Goal: Information Seeking & Learning: Find specific fact

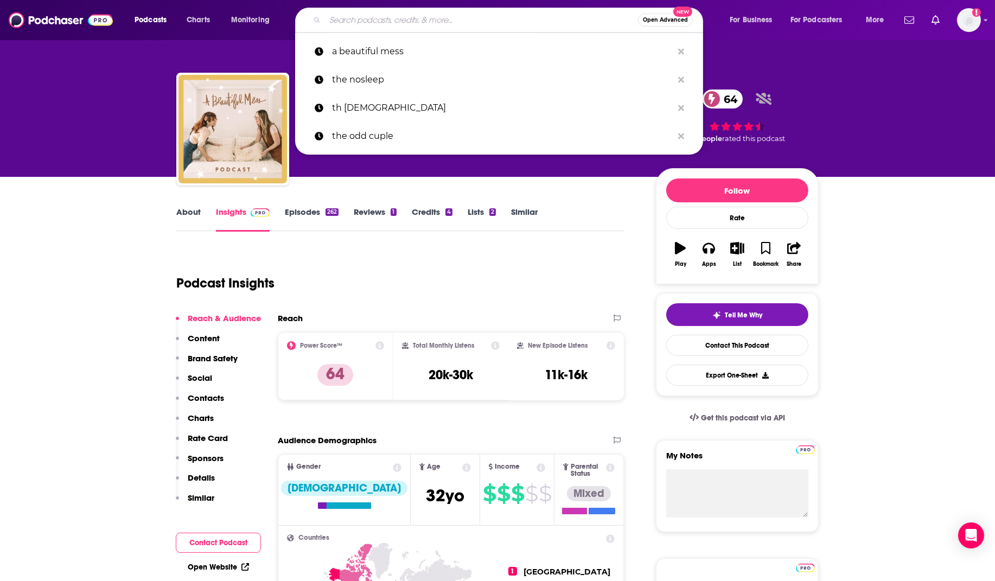
click at [365, 22] on input "Search podcasts, credits, & more..." at bounding box center [481, 19] width 313 height 17
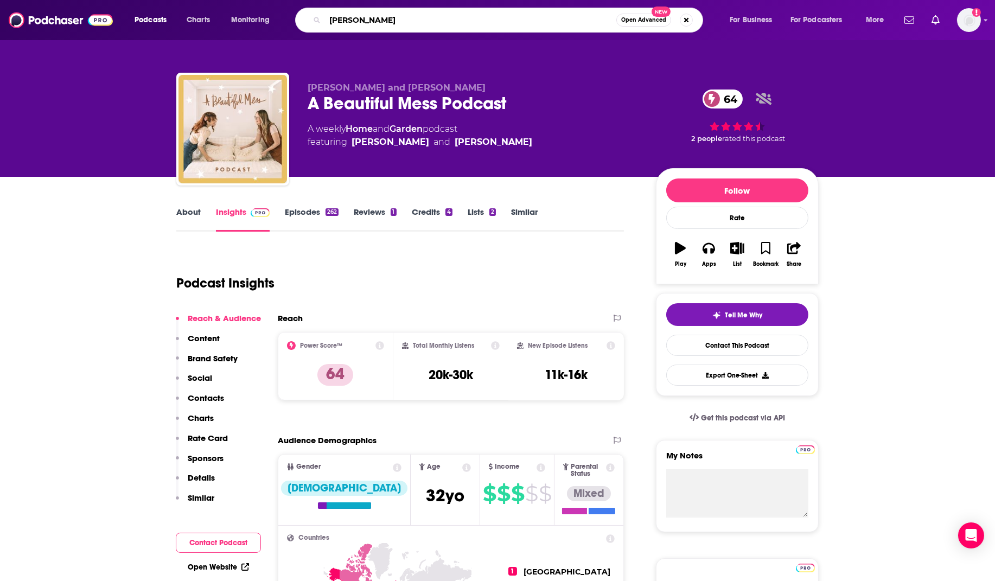
type input "[PERSON_NAME] Dot Dash"
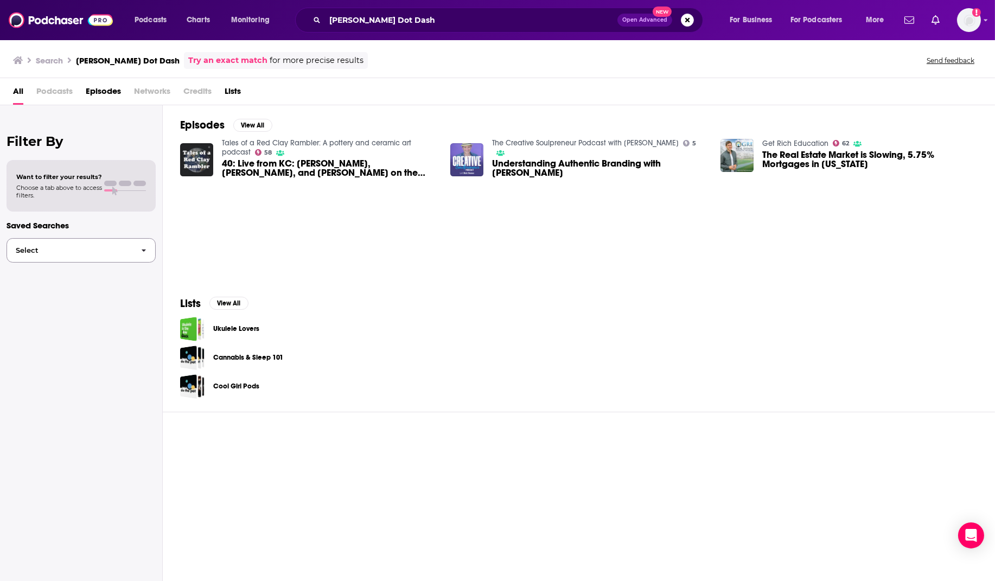
click at [125, 252] on span "Select" at bounding box center [69, 250] width 125 height 7
click at [150, 90] on span "Networks" at bounding box center [152, 93] width 36 height 22
drag, startPoint x: 158, startPoint y: 87, endPoint x: 138, endPoint y: 63, distance: 31.6
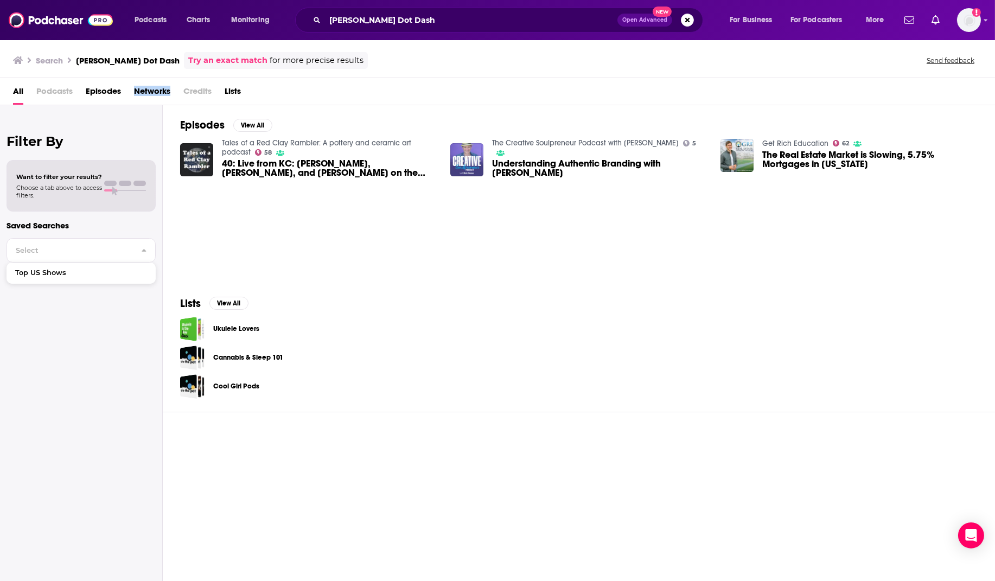
click at [156, 82] on span "Networks" at bounding box center [152, 93] width 36 height 22
click at [131, 56] on h3 "[PERSON_NAME] Dot Dash" at bounding box center [128, 60] width 104 height 10
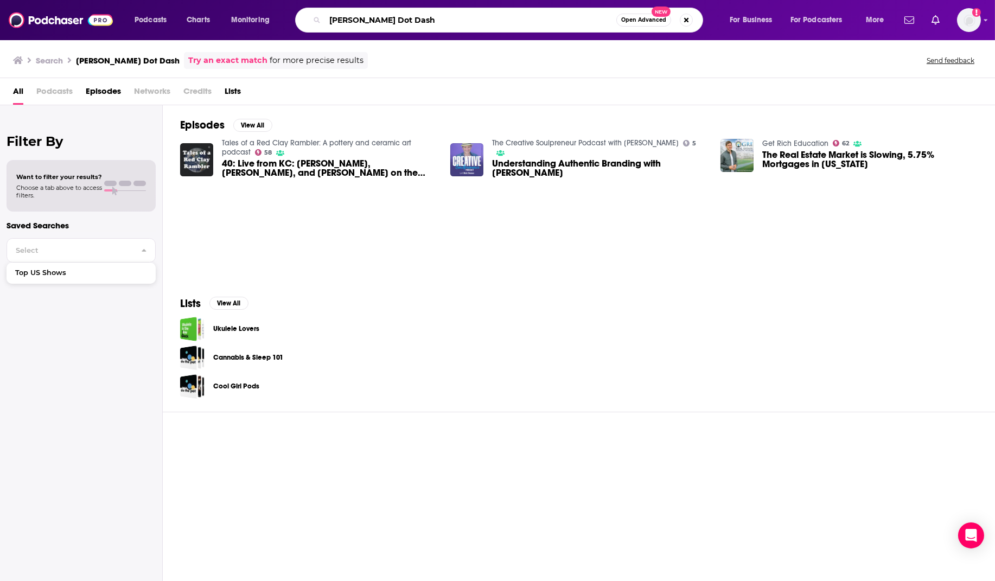
click at [369, 19] on input "[PERSON_NAME] Dot Dash" at bounding box center [470, 19] width 291 height 17
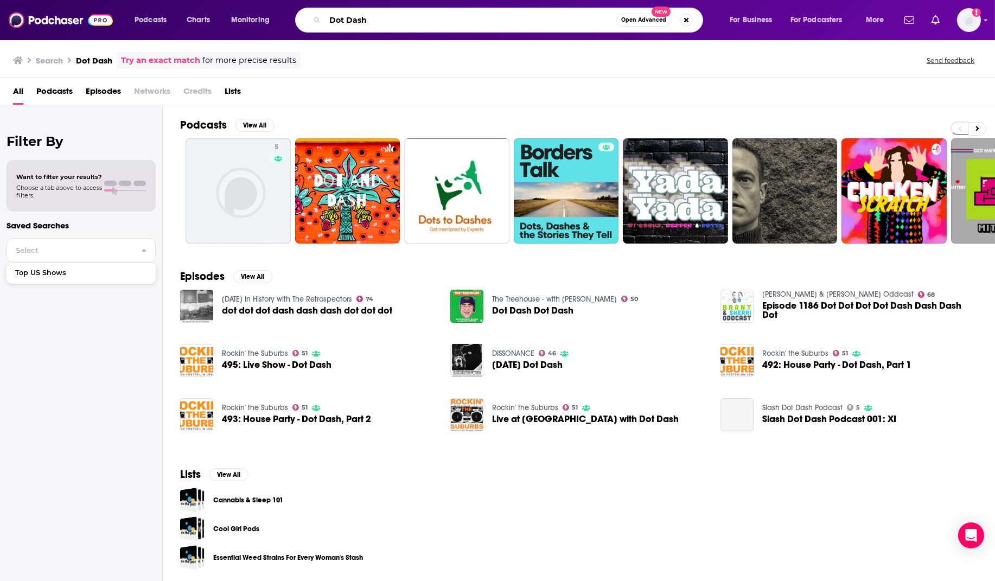
click at [342, 23] on input "Dot Dash" at bounding box center [470, 19] width 291 height 17
type input "southern living"
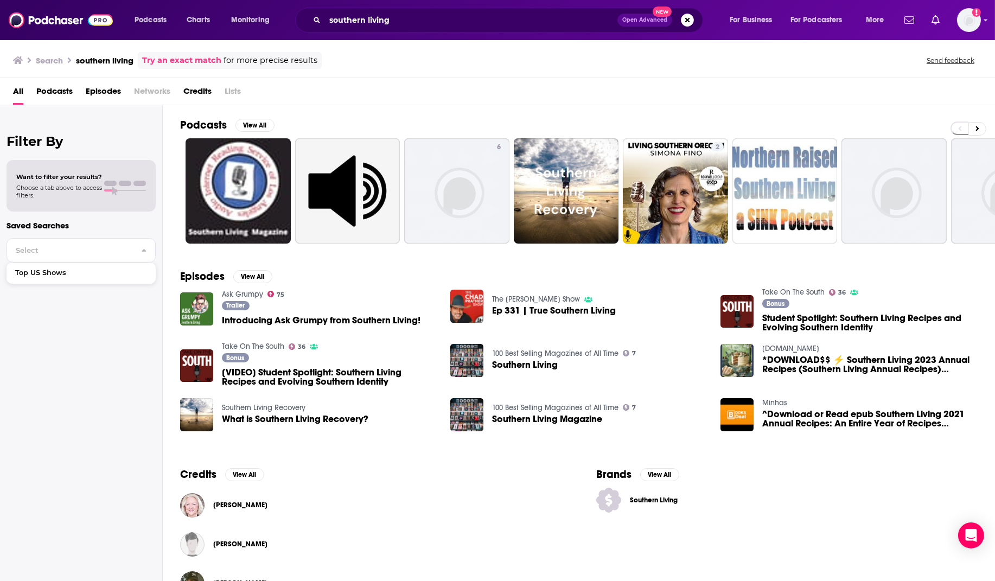
click at [199, 309] on img "Introducing Ask Grumpy from Southern Living!" at bounding box center [196, 308] width 33 height 33
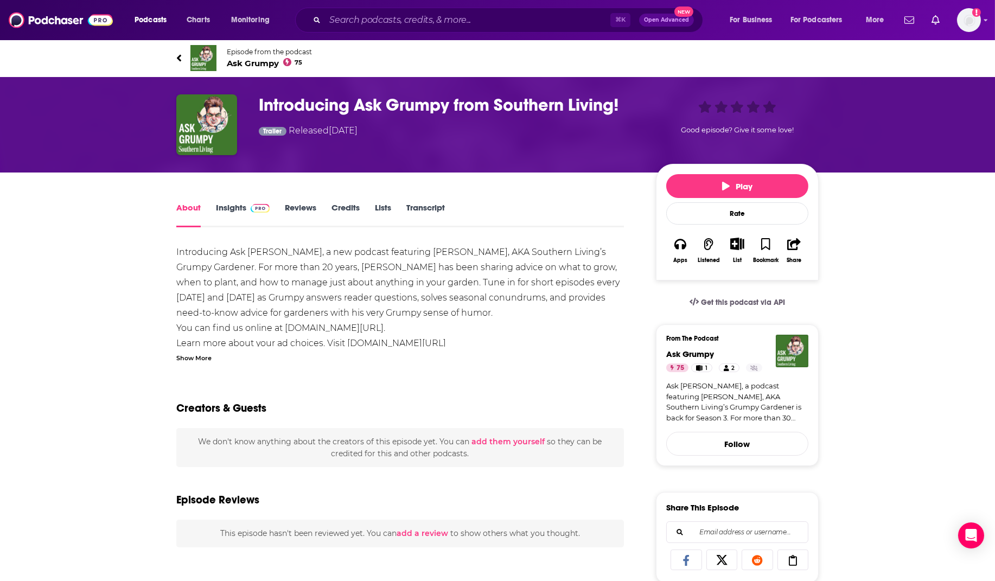
click at [211, 129] on img "Introducing Ask Grumpy from Southern Living!" at bounding box center [206, 124] width 61 height 61
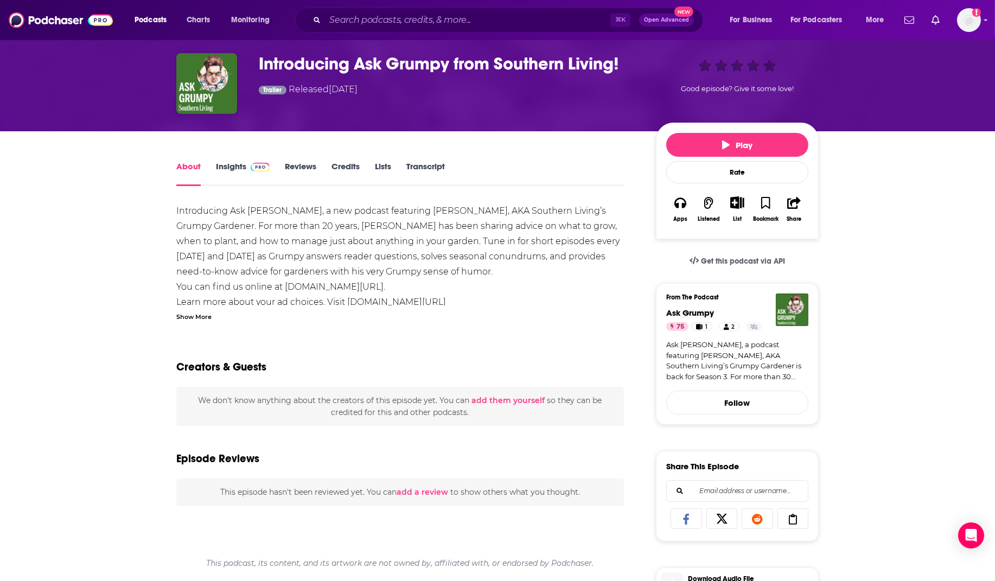
scroll to position [38, 0]
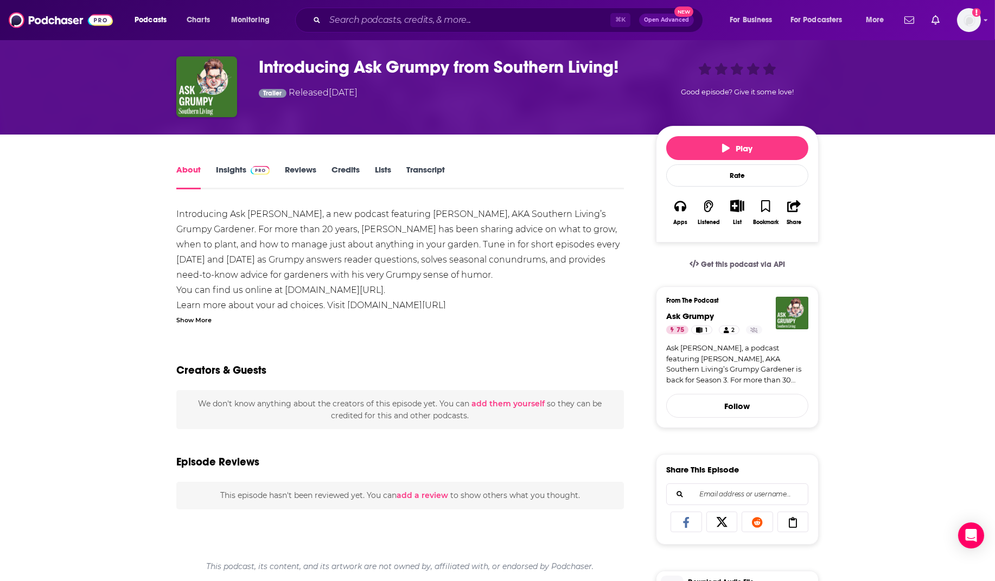
click at [232, 168] on link "Insights" at bounding box center [243, 176] width 54 height 25
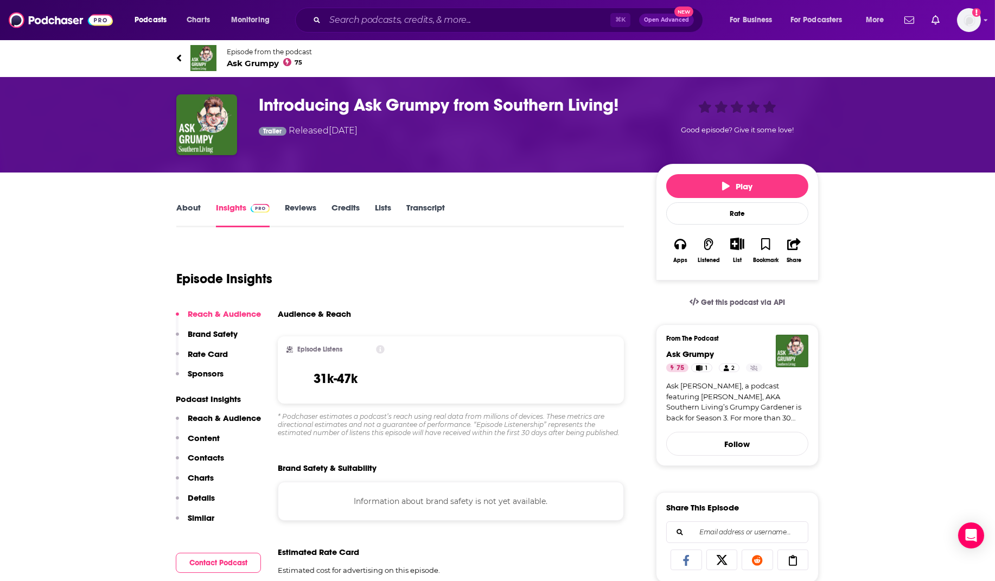
click at [184, 212] on link "About" at bounding box center [188, 214] width 24 height 25
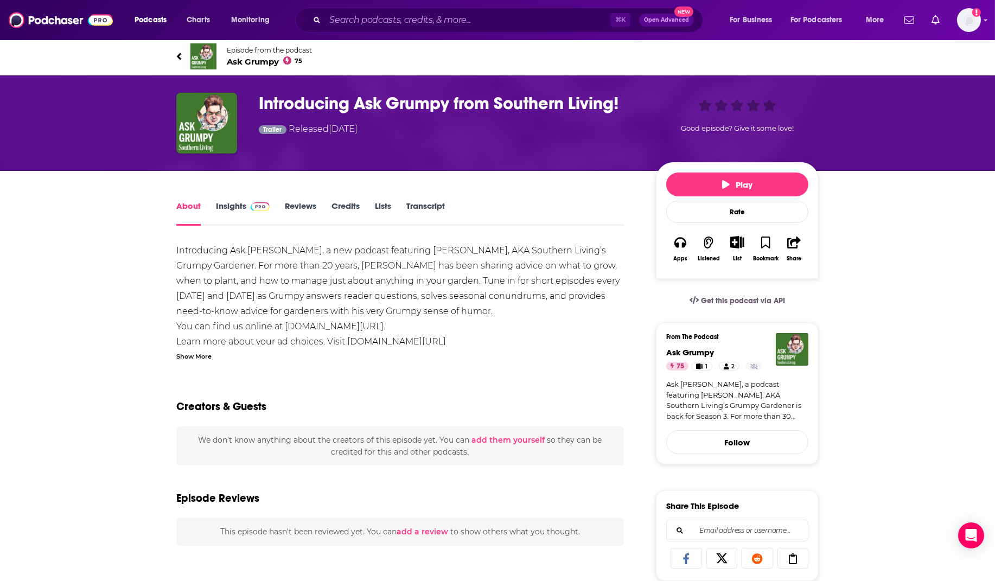
scroll to position [2, 1]
click at [233, 201] on link "Insights" at bounding box center [243, 213] width 54 height 25
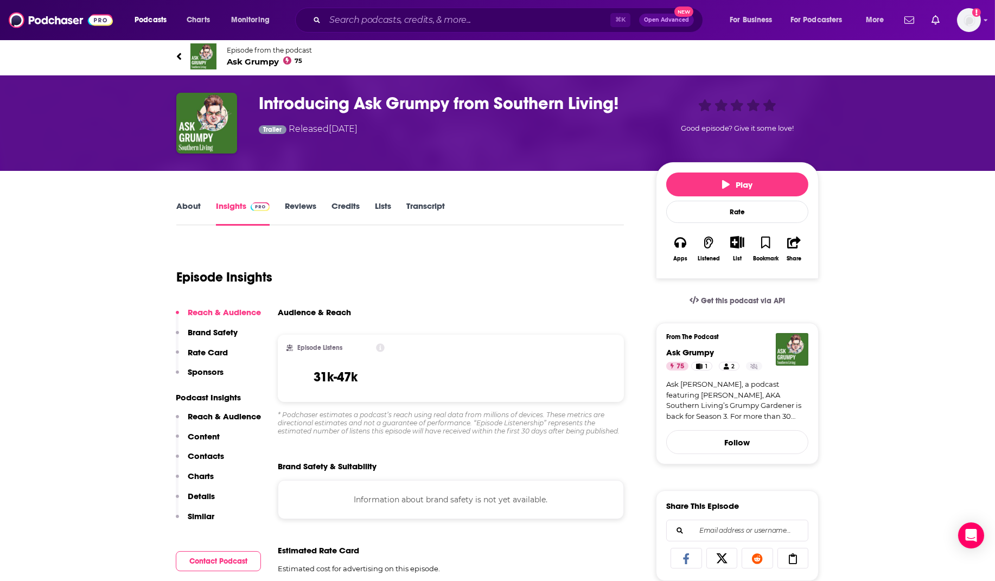
scroll to position [2, 0]
click at [350, 104] on h3 "Introducing Ask Grumpy from Southern Living!" at bounding box center [449, 103] width 380 height 21
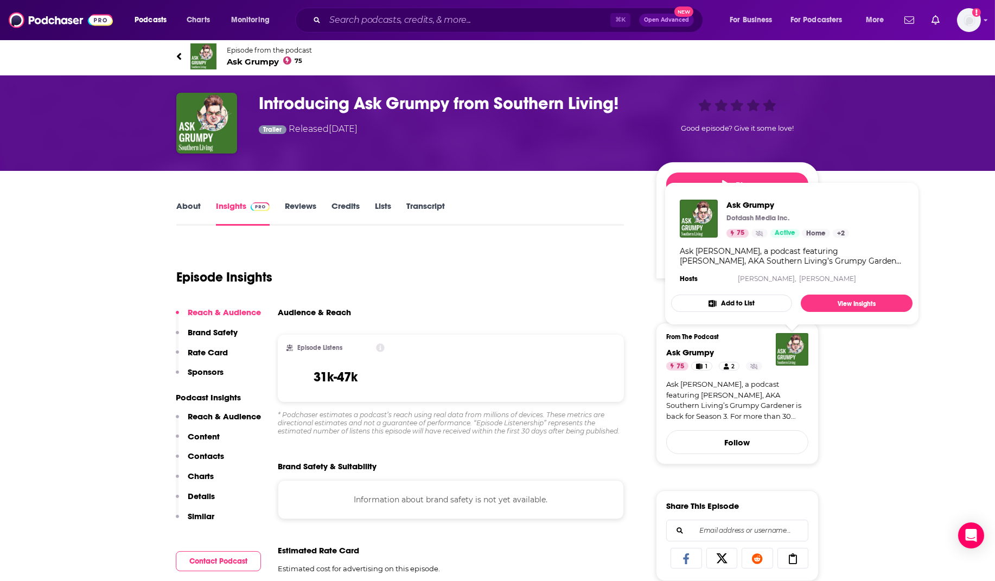
click at [800, 355] on img "Ask Grumpy" at bounding box center [792, 349] width 33 height 33
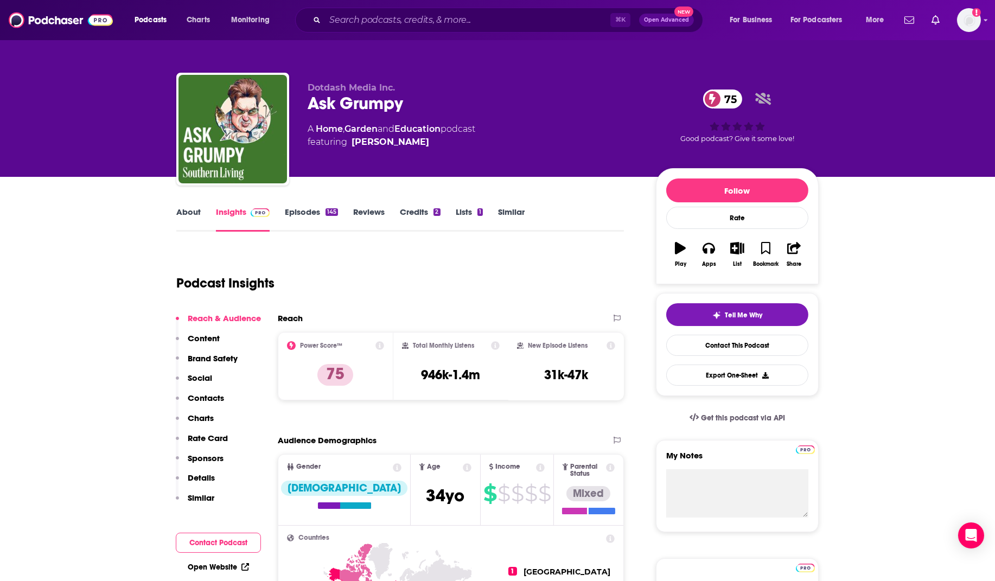
click at [308, 211] on link "Episodes 145" at bounding box center [311, 219] width 53 height 25
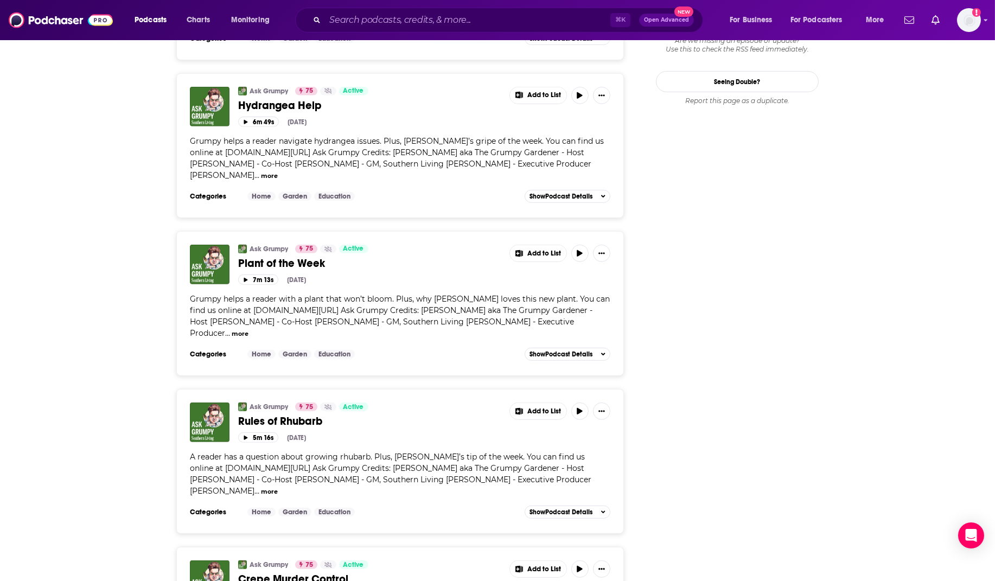
scroll to position [1194, 0]
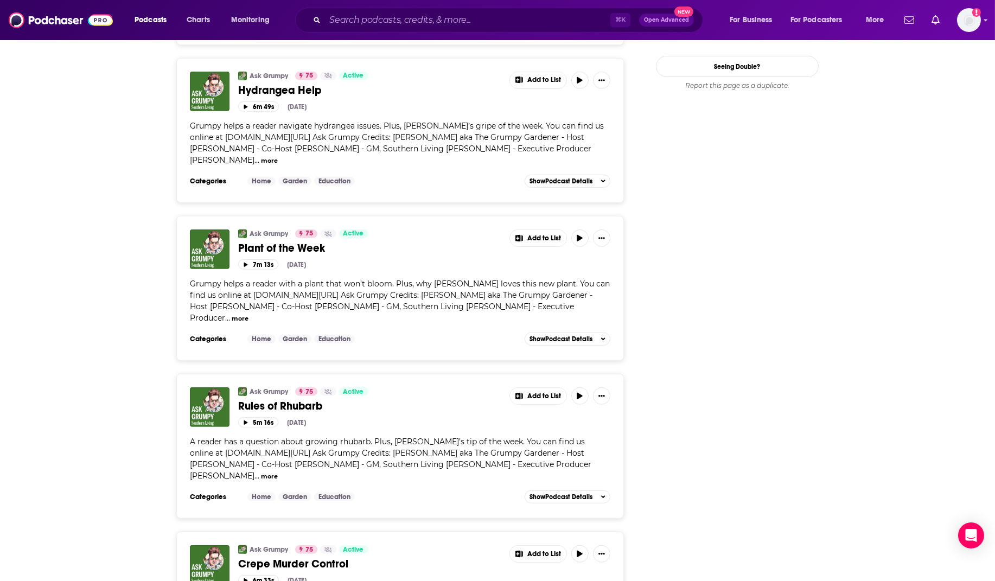
click at [295, 241] on span "Plant of the Week" at bounding box center [281, 248] width 87 height 14
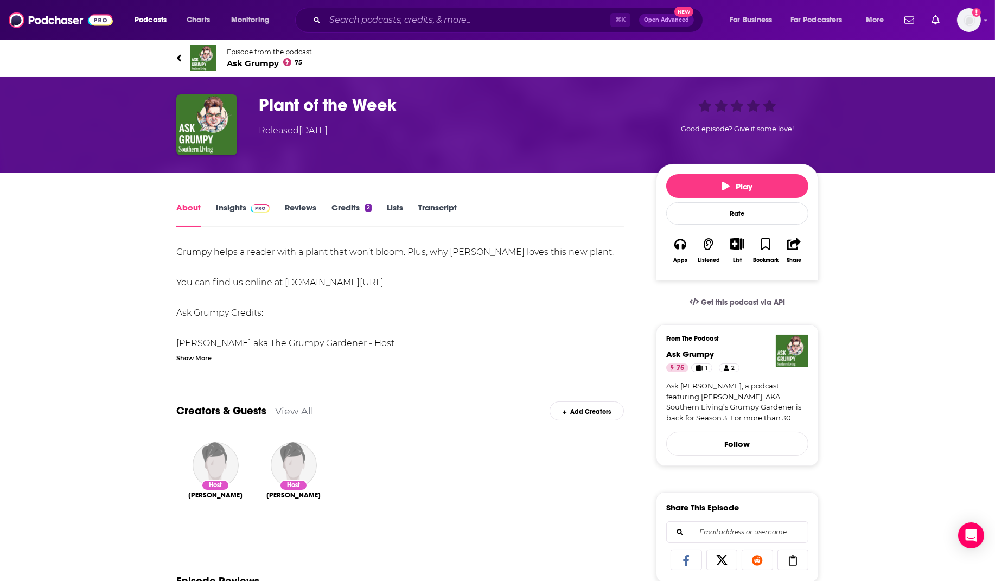
click at [243, 207] on link "Insights" at bounding box center [243, 214] width 54 height 25
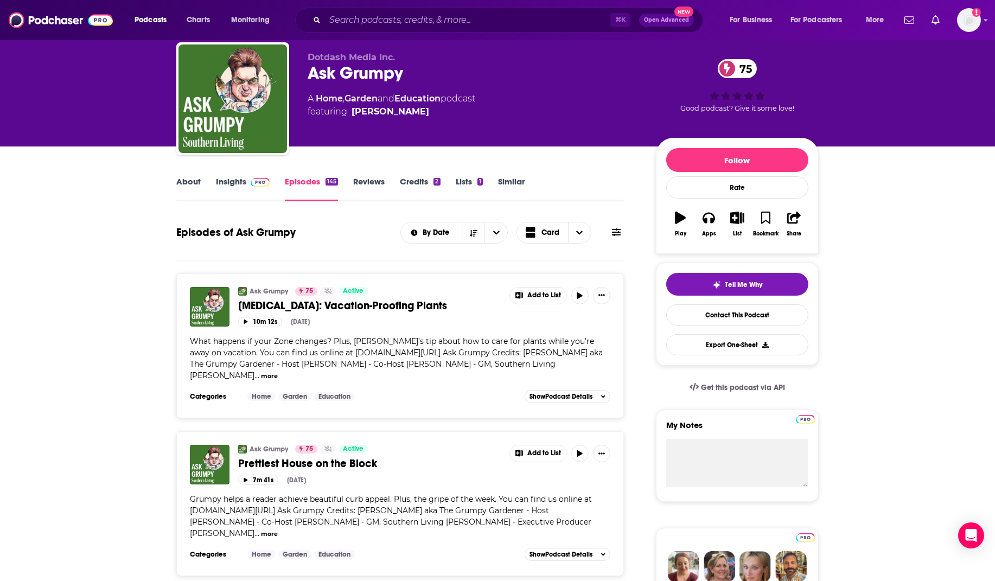
scroll to position [136, 0]
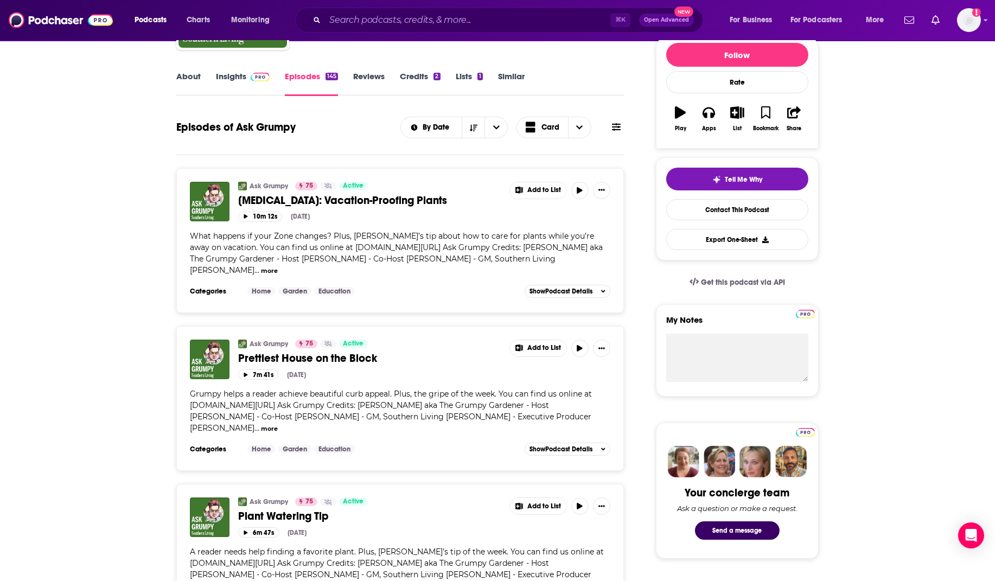
click at [192, 78] on link "About" at bounding box center [188, 83] width 24 height 25
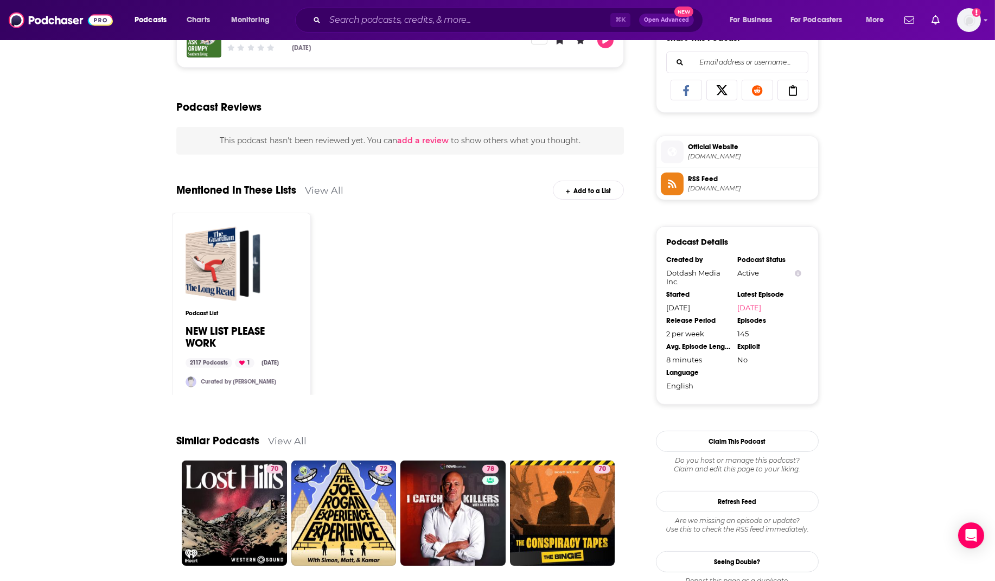
scroll to position [679, 0]
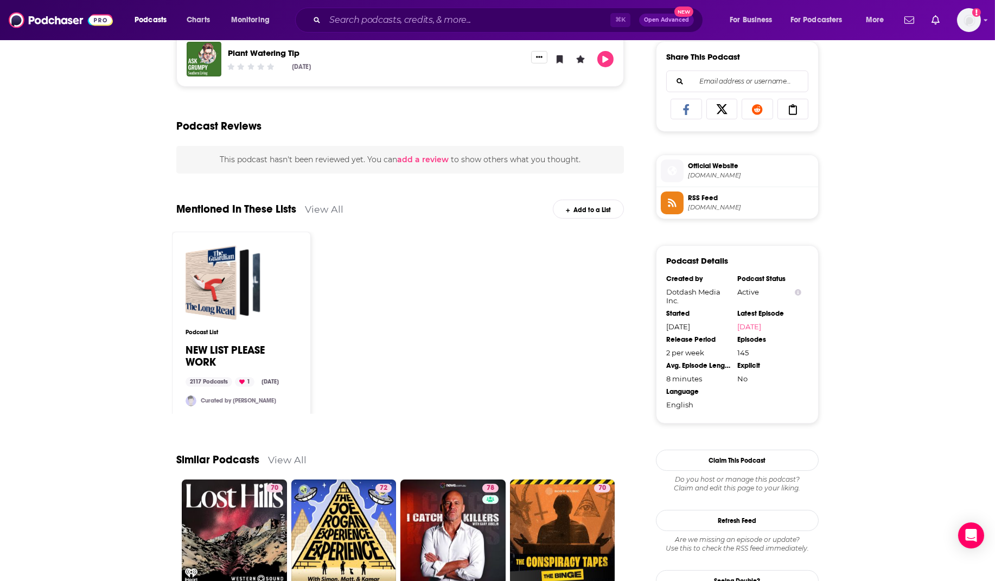
click at [685, 301] on div "Dotdash Media Inc." at bounding box center [698, 296] width 64 height 17
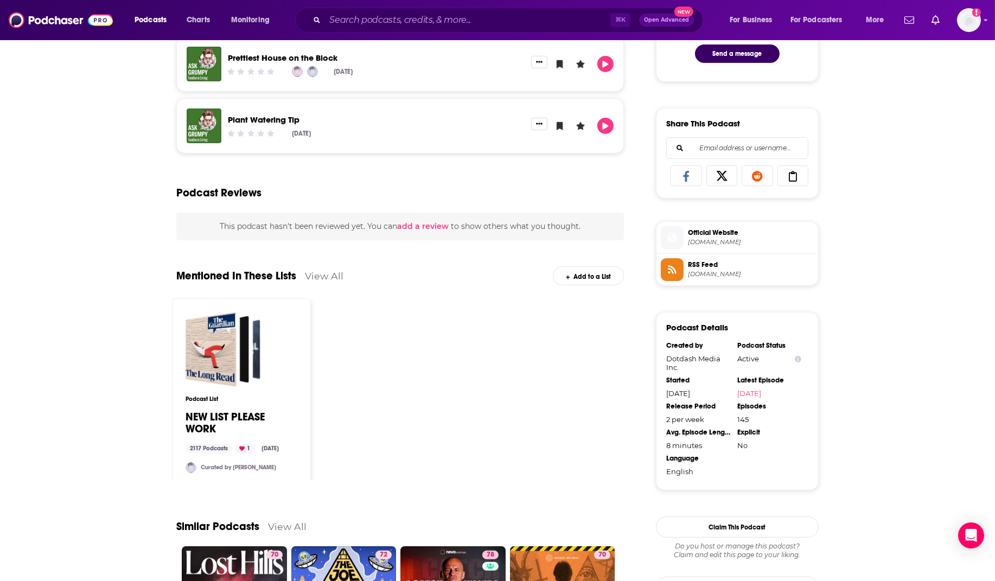
scroll to position [614, 0]
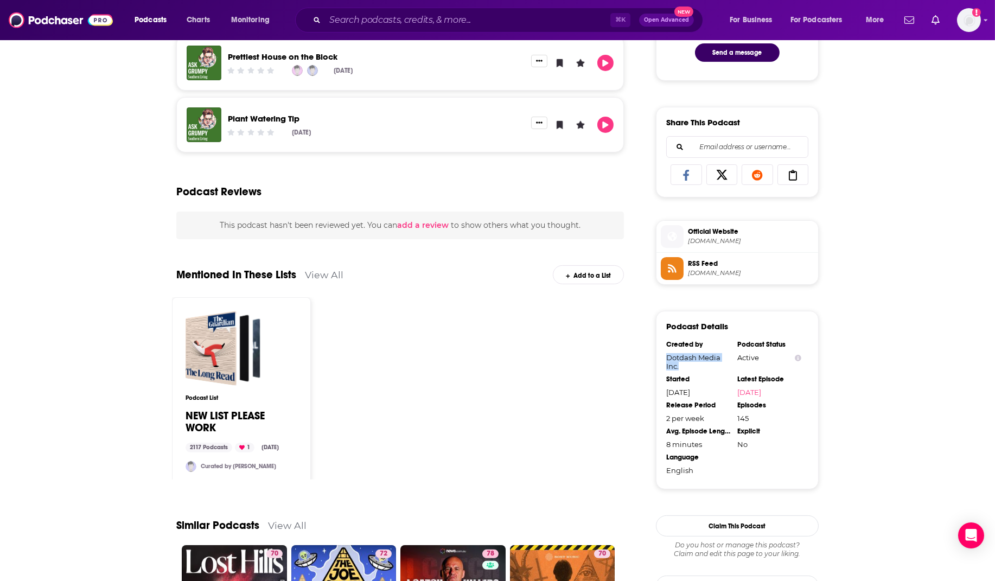
drag, startPoint x: 680, startPoint y: 375, endPoint x: 665, endPoint y: 365, distance: 19.1
click at [665, 365] on div "Podcast Details Created by Dotdash Media Inc. Podcast Status Active Started [DA…" at bounding box center [737, 400] width 163 height 179
copy div "Dotdash Media Inc."
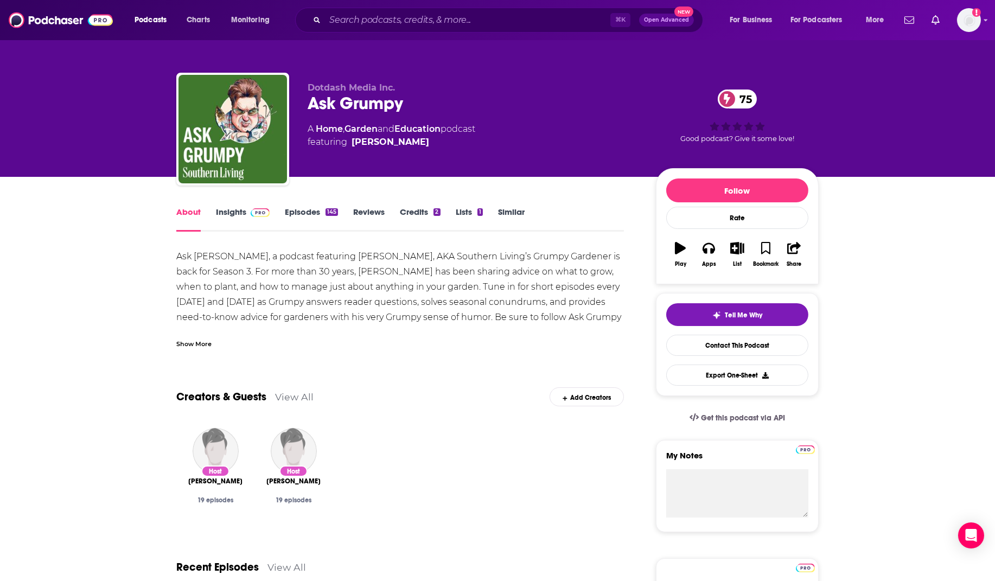
scroll to position [0, 0]
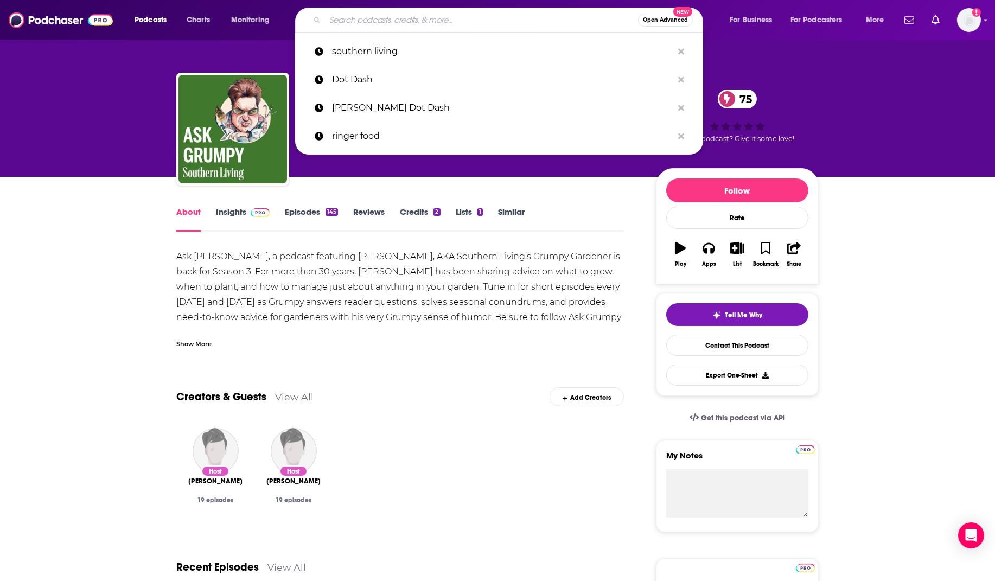
click at [396, 22] on input "Search podcasts, credits, & more..." at bounding box center [481, 19] width 313 height 17
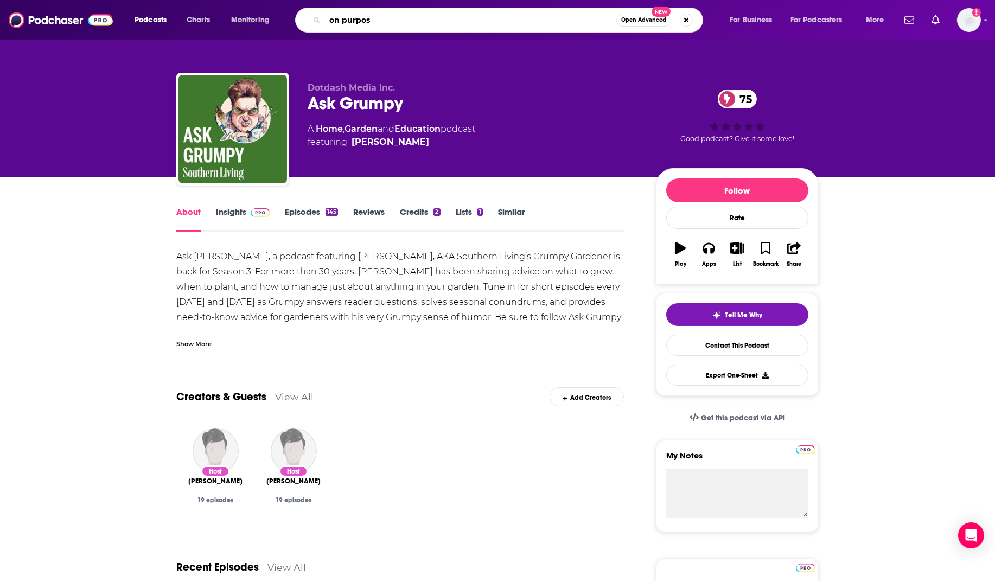
type input "on purpose"
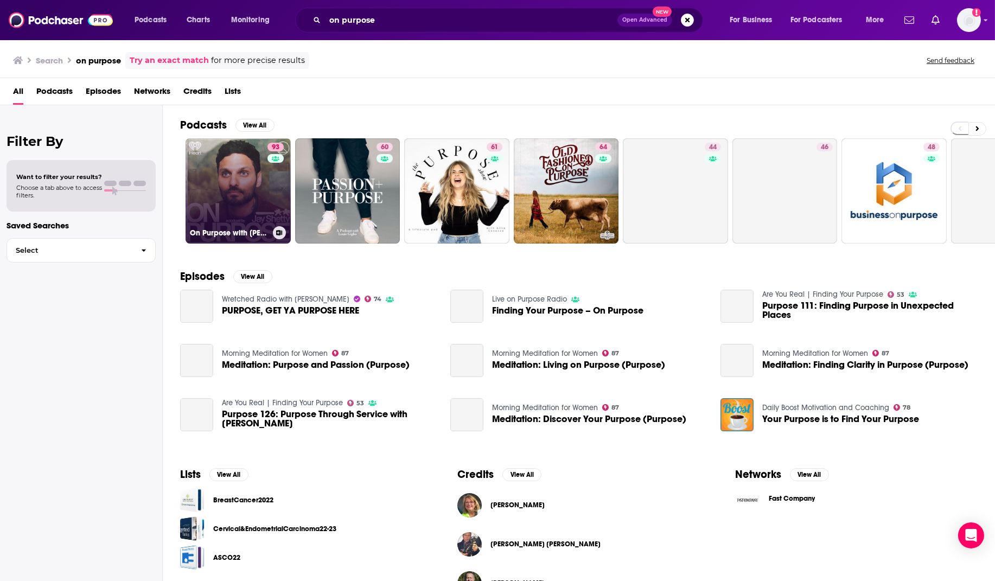
click at [241, 181] on link "93 On Purpose with [PERSON_NAME]" at bounding box center [238, 190] width 105 height 105
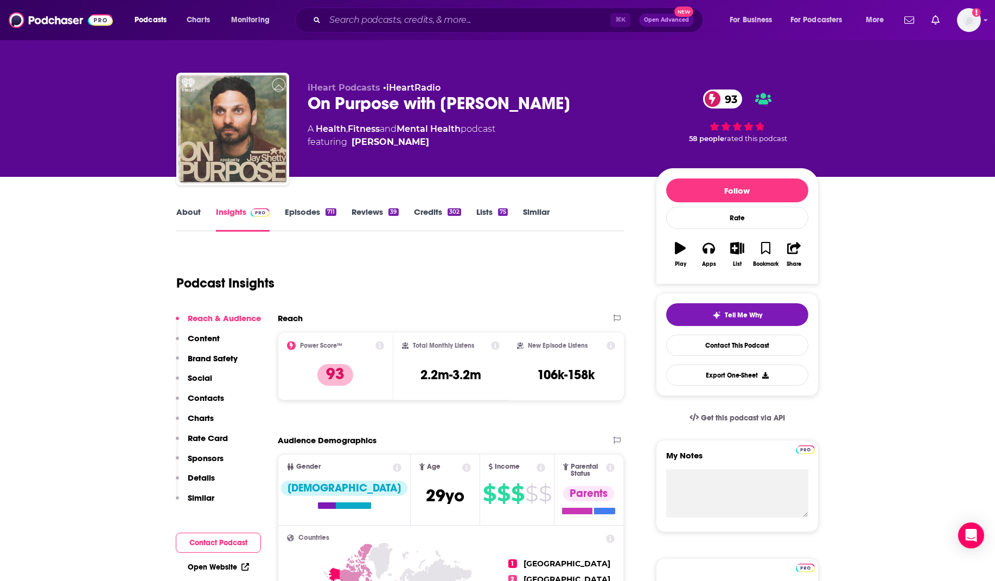
click at [176, 208] on link "About" at bounding box center [188, 219] width 24 height 25
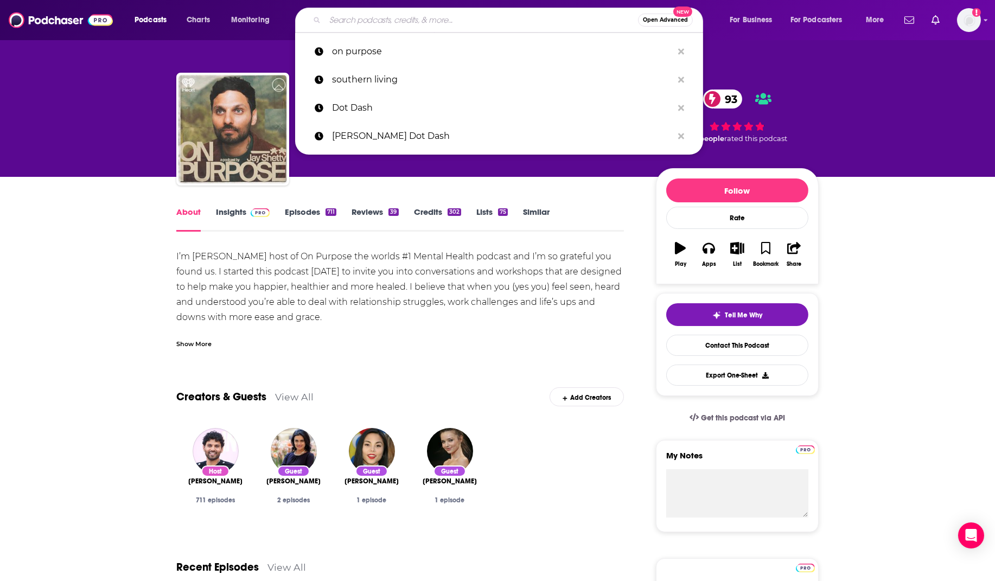
click at [399, 23] on input "Search podcasts, credits, & more..." at bounding box center [481, 19] width 313 height 17
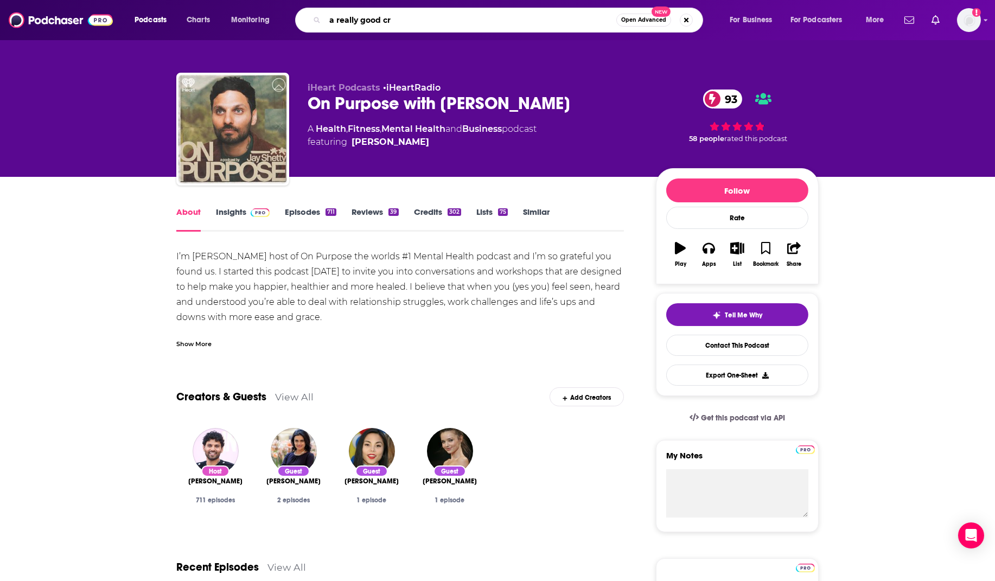
type input "a really good cry"
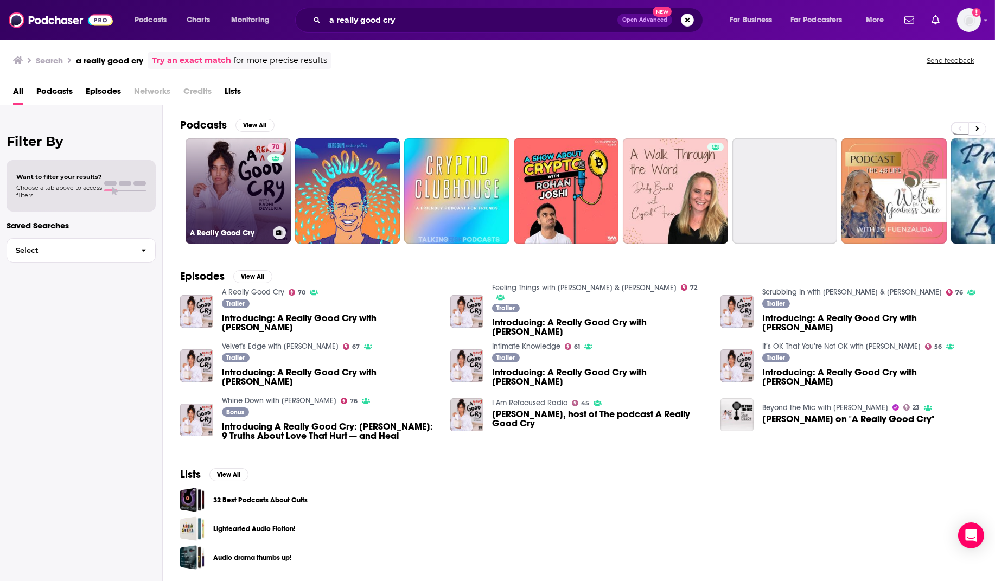
click at [244, 189] on link "70 A Really Good Cry" at bounding box center [238, 190] width 105 height 105
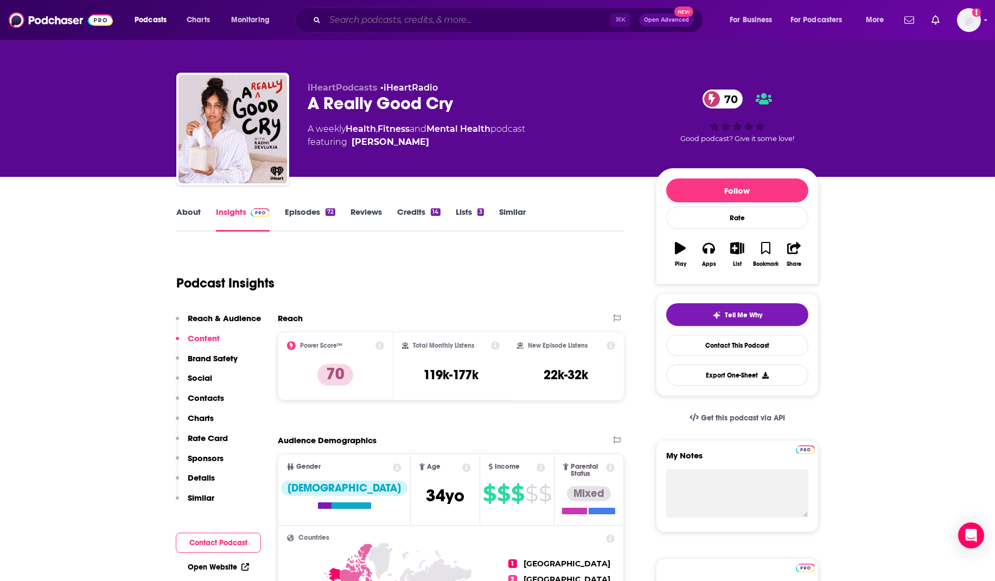
click at [341, 23] on input "Search podcasts, credits, & more..." at bounding box center [467, 19] width 285 height 17
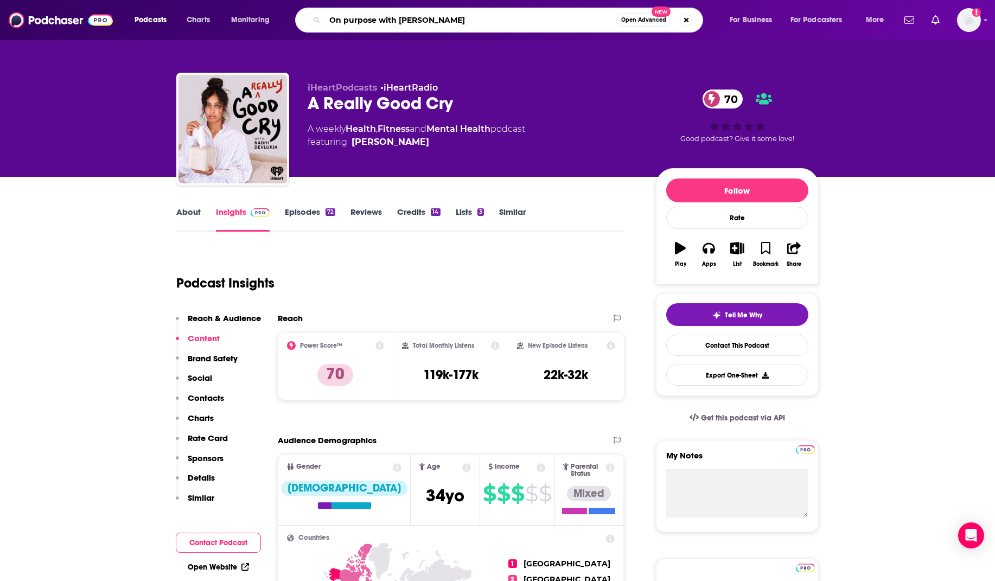
type input "On purpose with [PERSON_NAME]"
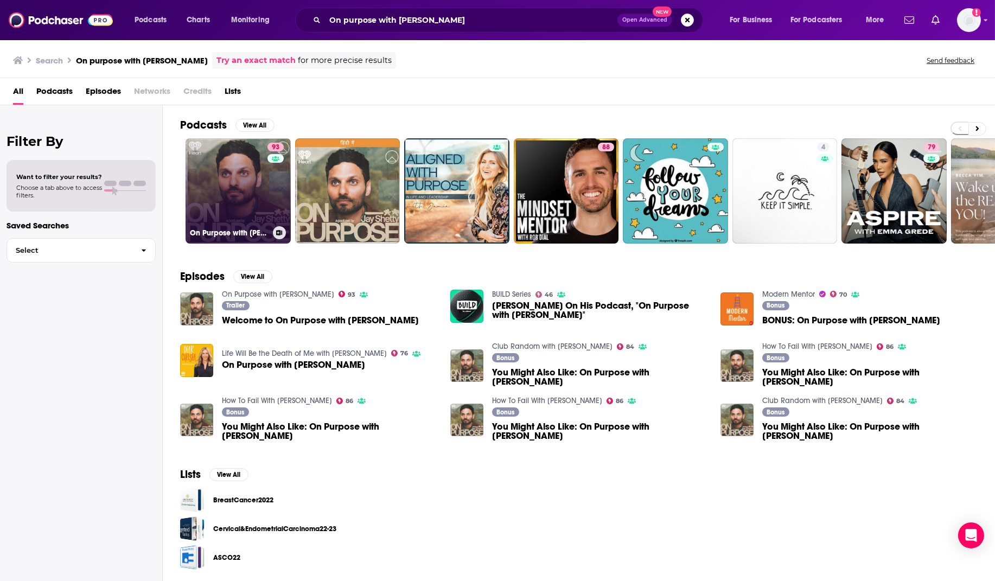
click at [212, 188] on link "93 On Purpose with [PERSON_NAME]" at bounding box center [238, 190] width 105 height 105
